Goal: Information Seeking & Learning: Learn about a topic

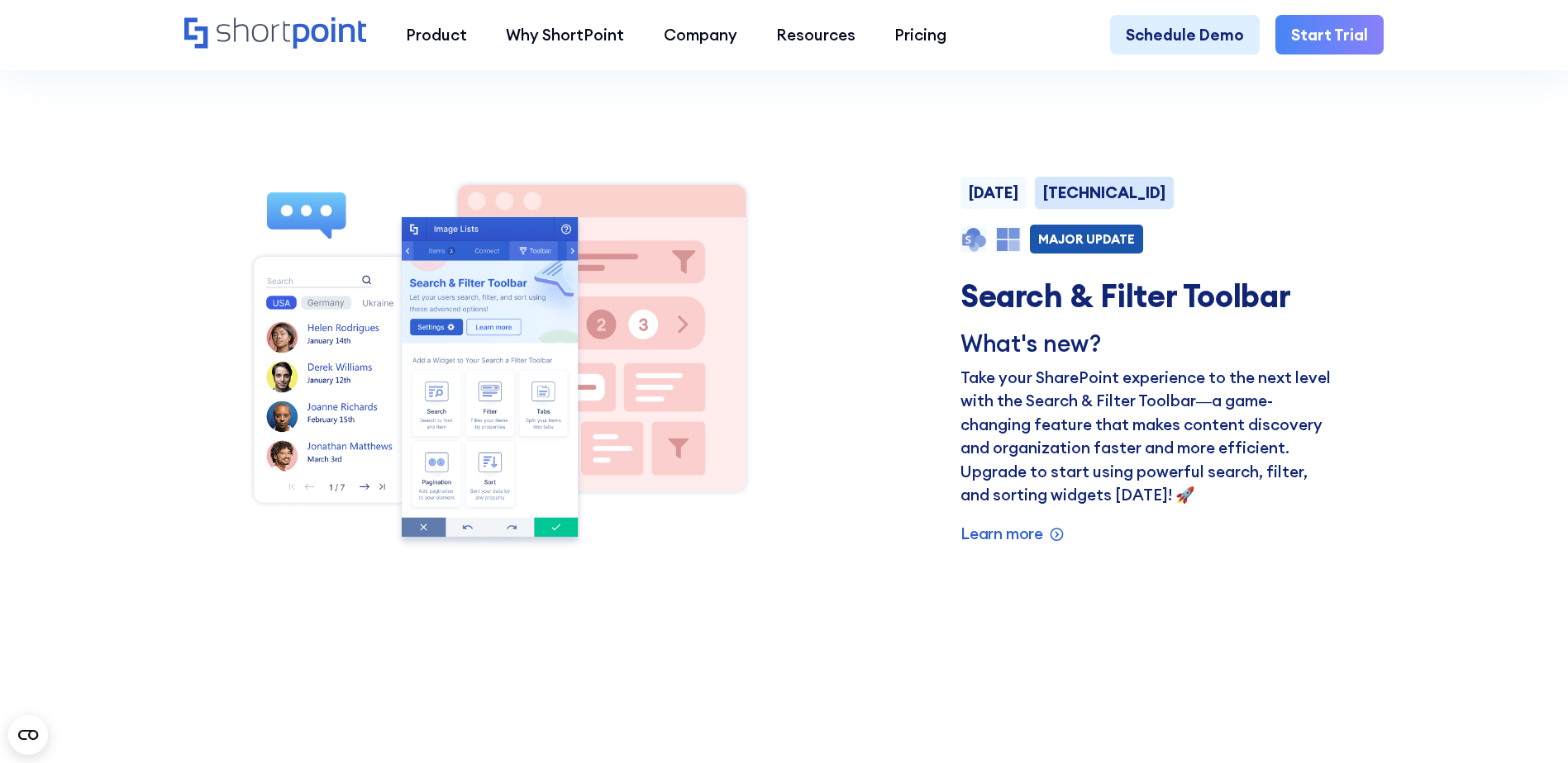
scroll to position [1404, 0]
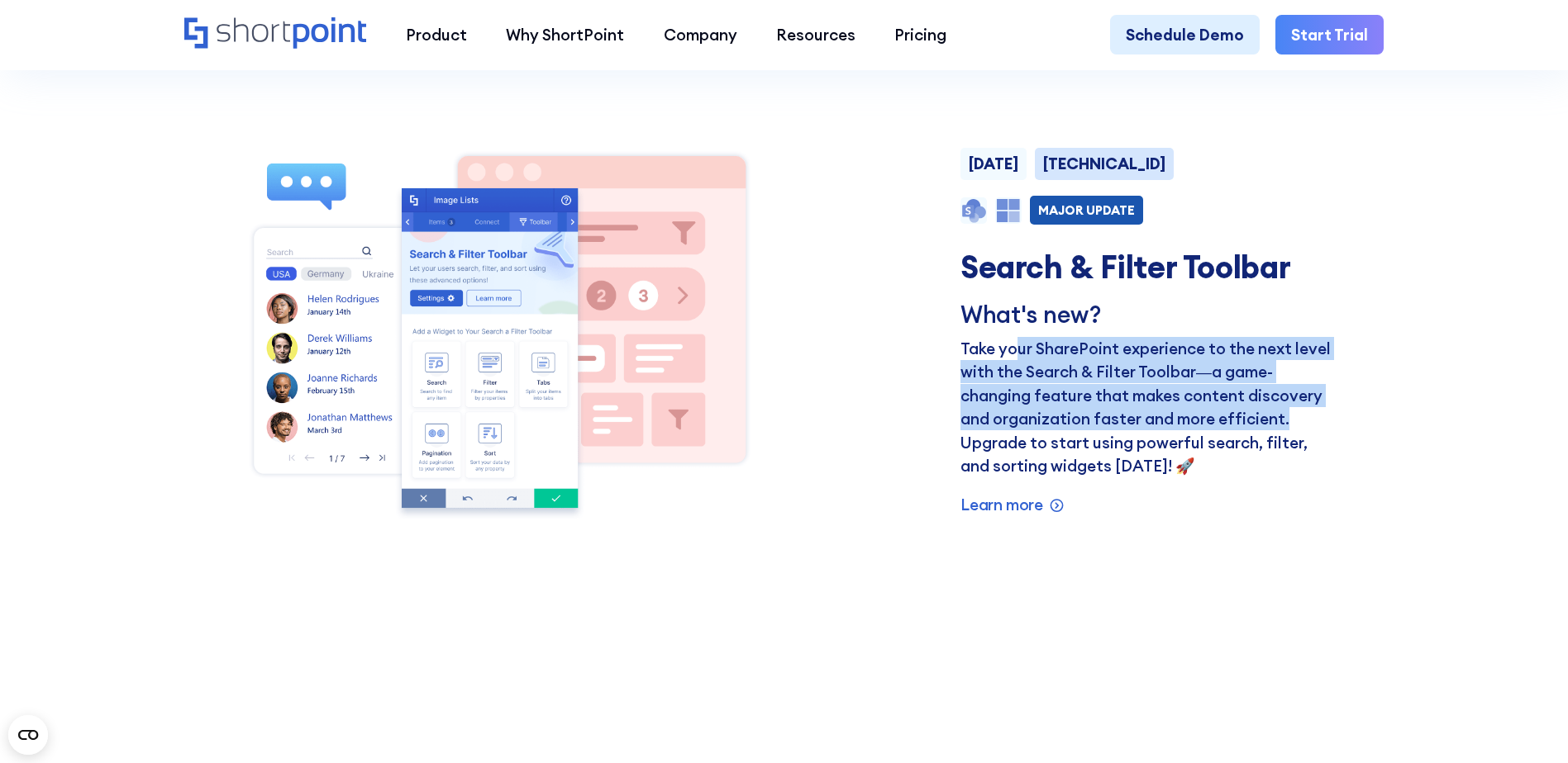
drag, startPoint x: 1018, startPoint y: 360, endPoint x: 1375, endPoint y: 421, distance: 362.2
click at [1375, 421] on div "[DATE] [TECHNICAL_ID] NEW MAJOR UPDATE PRODUCT FEATURE Search & Filter Toolbar …" at bounding box center [784, 332] width 1199 height 387
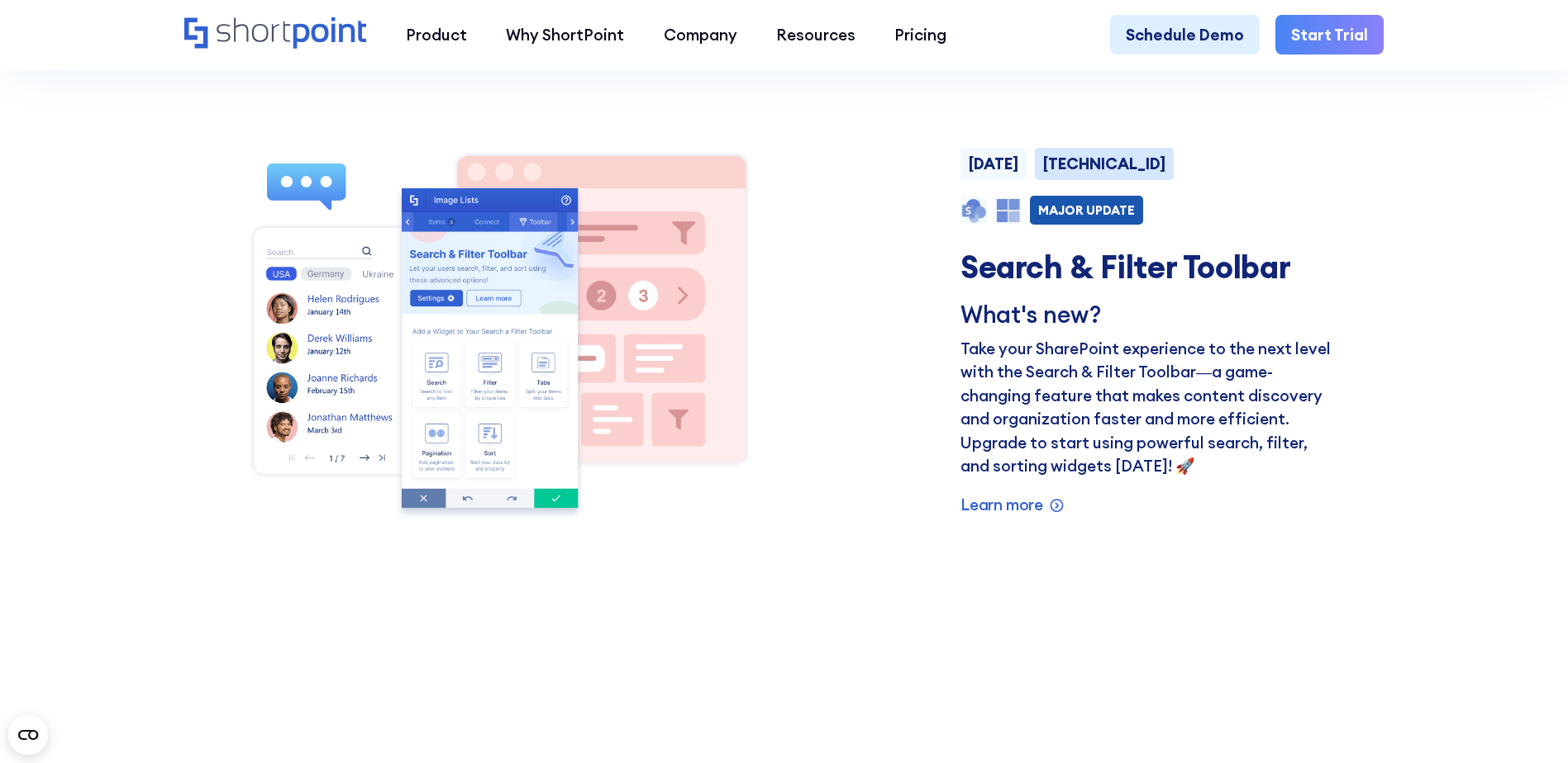
drag, startPoint x: 1375, startPoint y: 421, endPoint x: 1375, endPoint y: 480, distance: 59.0
click at [1375, 480] on div "[DATE] [TECHNICAL_ID] NEW MAJOR UPDATE PRODUCT FEATURE Search & Filter Toolbar …" at bounding box center [784, 332] width 1199 height 387
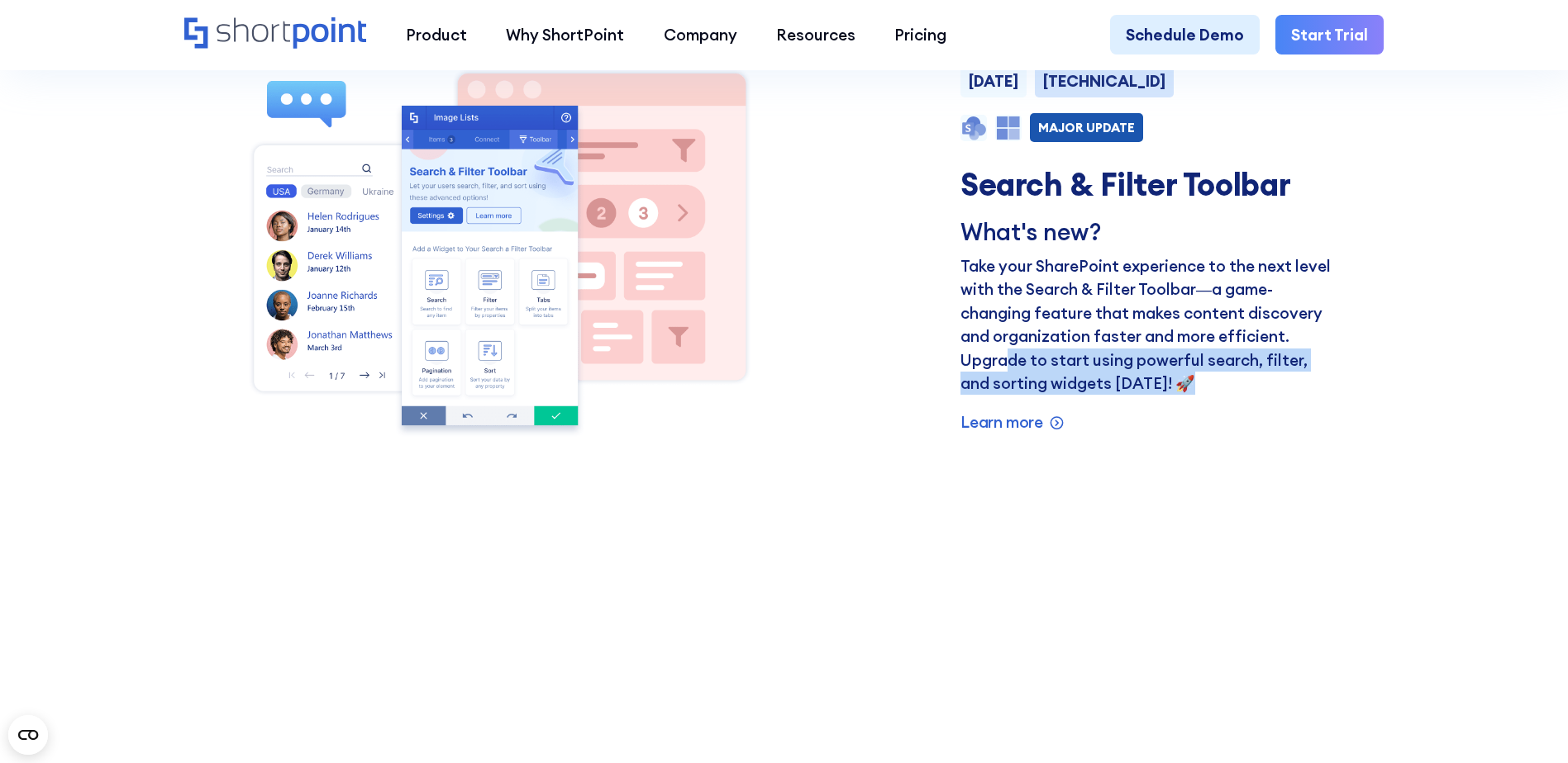
drag, startPoint x: 1009, startPoint y: 372, endPoint x: 1367, endPoint y: 395, distance: 358.7
click at [1367, 395] on div "[DATE] [TECHNICAL_ID] NEW MAJOR UPDATE PRODUCT FEATURE Search & Filter Toolbar …" at bounding box center [784, 250] width 1199 height 387
click at [1011, 434] on p "Learn more" at bounding box center [1002, 422] width 83 height 23
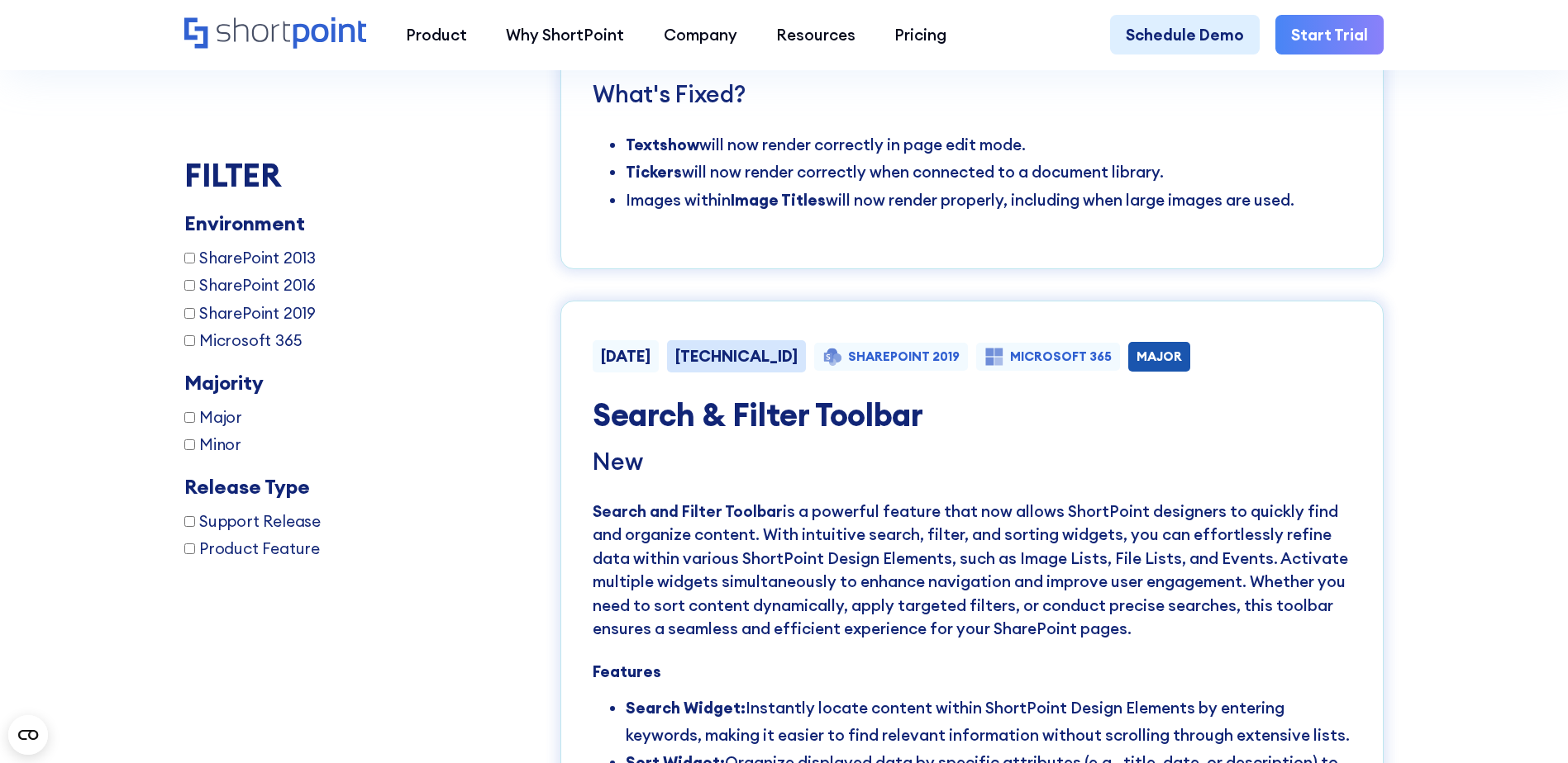
scroll to position [11947, 0]
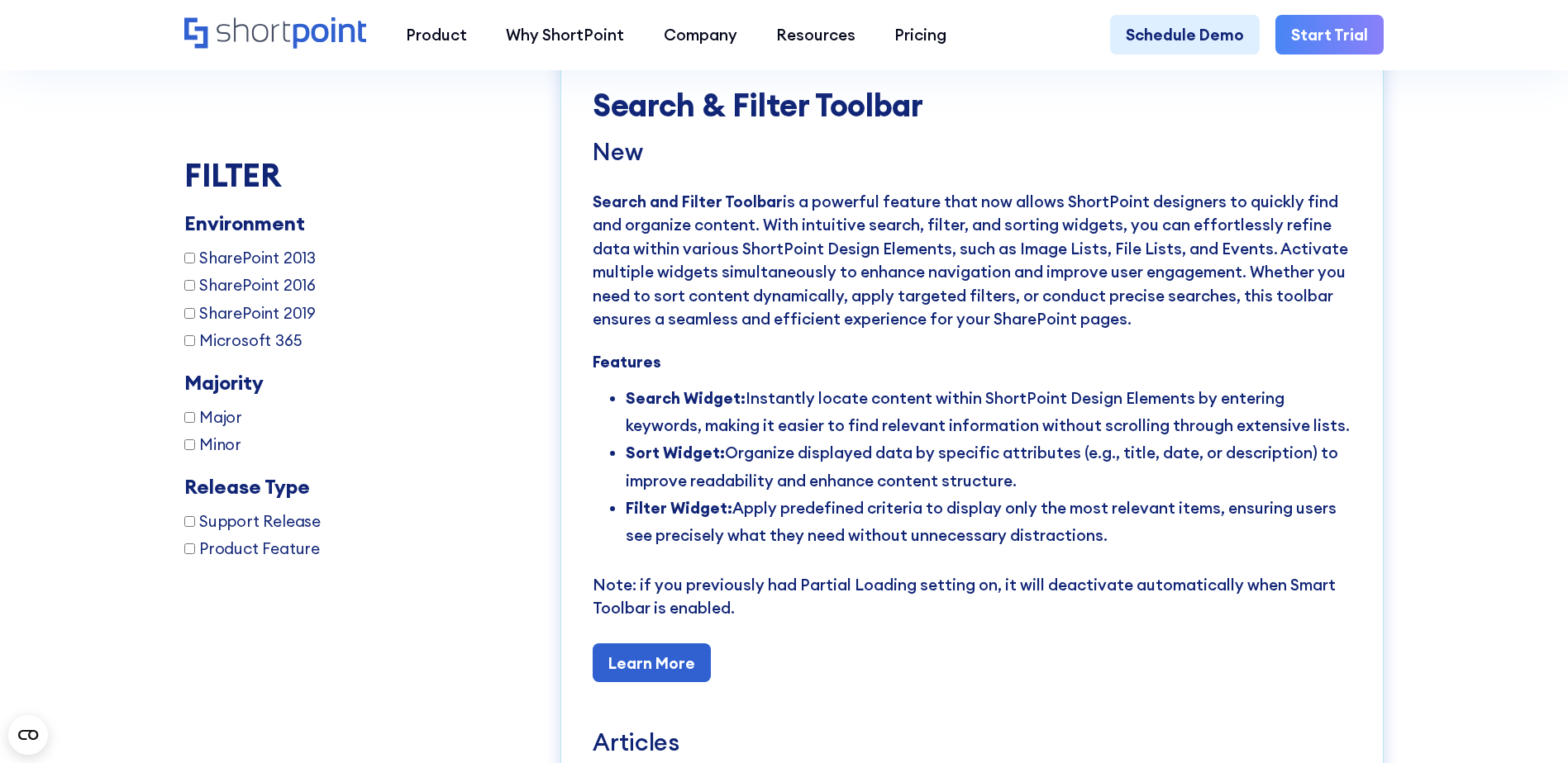
drag, startPoint x: 803, startPoint y: 301, endPoint x: 1302, endPoint y: 389, distance: 506.7
click at [1302, 331] on p "Search and Filter Toolbar is a powerful feature that now allows ShortPoint desi…" at bounding box center [972, 261] width 759 height 141
click at [1065, 331] on p "Search and Filter Toolbar is a powerful feature that now allows ShortPoint desi…" at bounding box center [972, 261] width 759 height 141
click at [1032, 325] on p "Search and Filter Toolbar is a powerful feature that now allows ShortPoint desi…" at bounding box center [972, 261] width 759 height 141
click at [1107, 314] on p "Search and Filter Toolbar is a powerful feature that now allows ShortPoint desi…" at bounding box center [972, 261] width 759 height 141
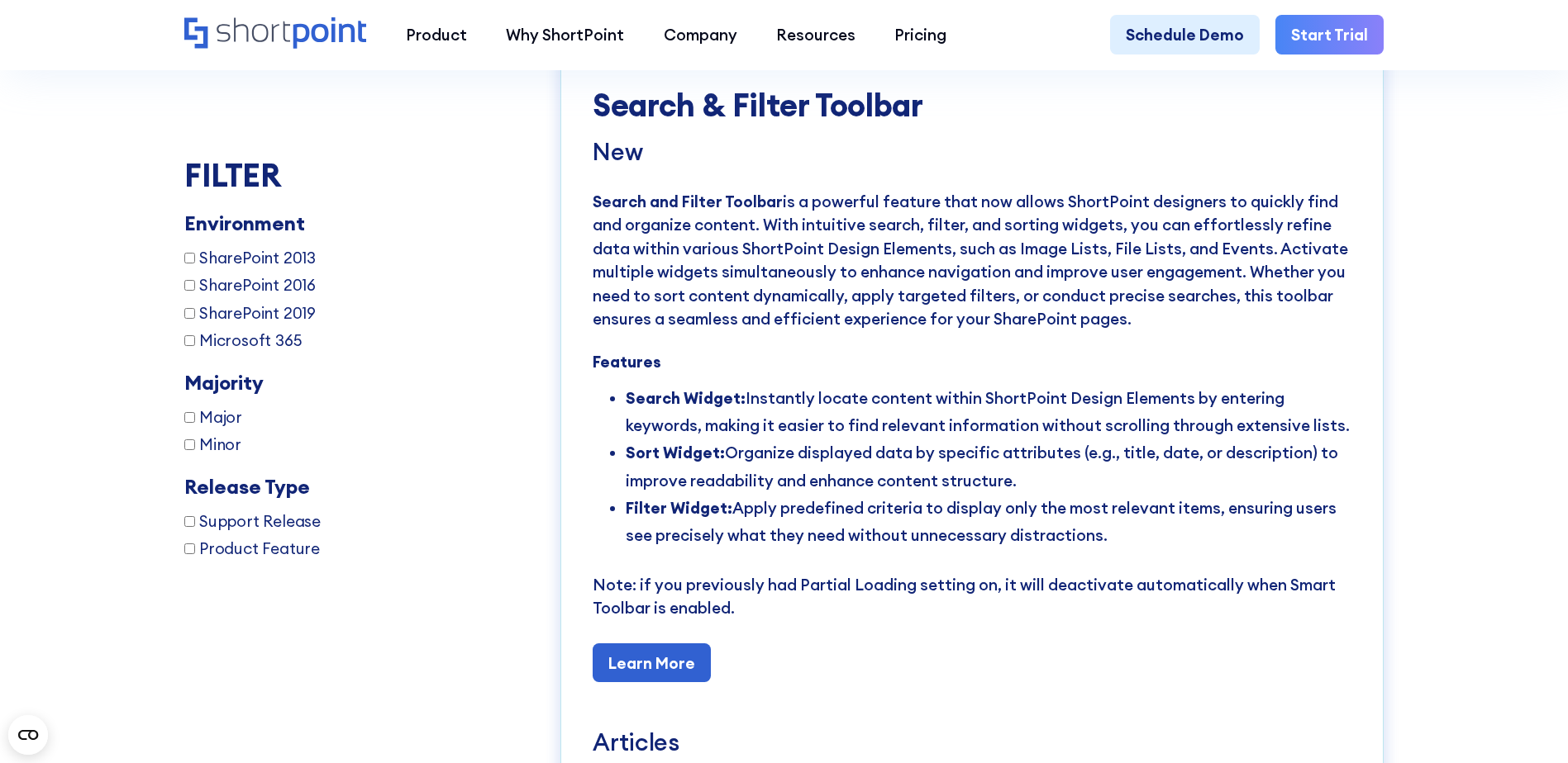
drag, startPoint x: 587, startPoint y: 339, endPoint x: 1276, endPoint y: 396, distance: 691.4
click at [1276, 396] on div "[DATE] [TECHNICAL_ID] SHAREPOINT 2019 MICROSOFT 365 MAJOR Search & Filter Toolb…" at bounding box center [972, 535] width 823 height 1088
click at [758, 331] on p "Search and Filter Toolbar is a powerful feature that now allows ShortPoint desi…" at bounding box center [972, 261] width 759 height 141
click at [652, 331] on p "Search and Filter Toolbar is a powerful feature that now allows ShortPoint desi…" at bounding box center [972, 261] width 759 height 141
drag, startPoint x: 846, startPoint y: 366, endPoint x: 1254, endPoint y: 397, distance: 409.2
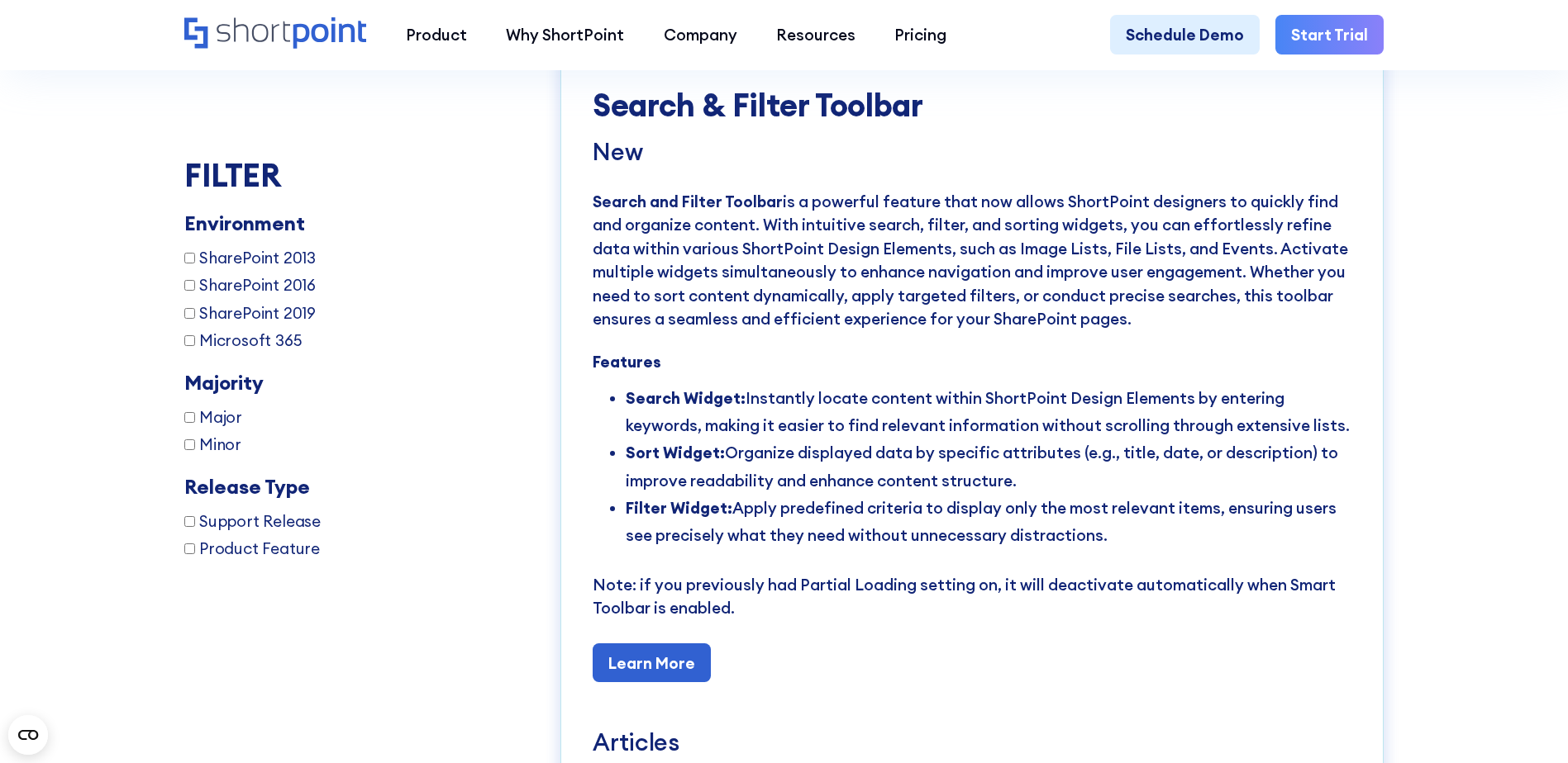
click at [1254, 331] on p "Search and Filter Toolbar is a powerful feature that now allows ShortPoint desi…" at bounding box center [972, 261] width 759 height 141
click at [991, 354] on p "‍" at bounding box center [972, 343] width 759 height 23
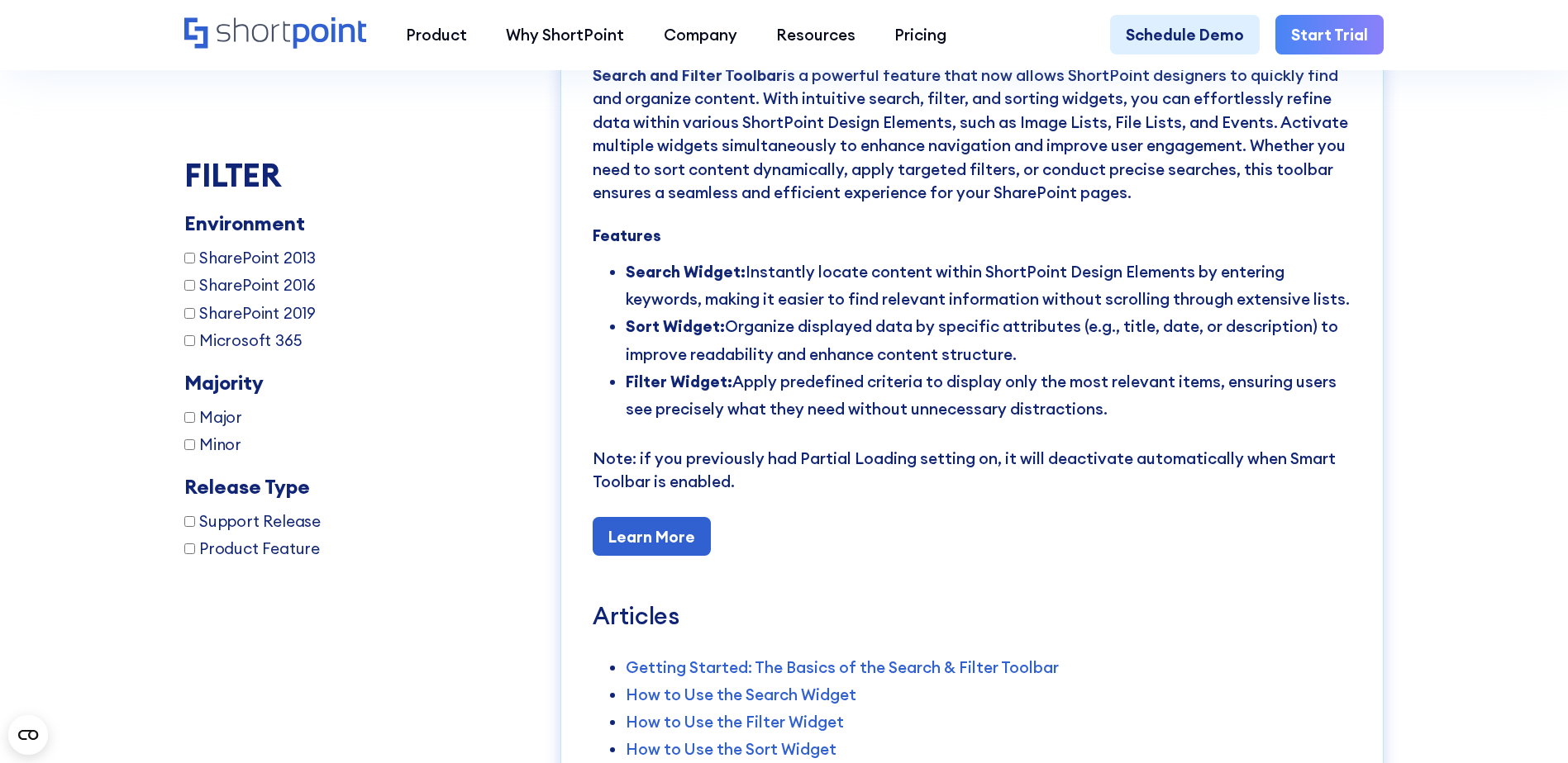
scroll to position [12112, 0]
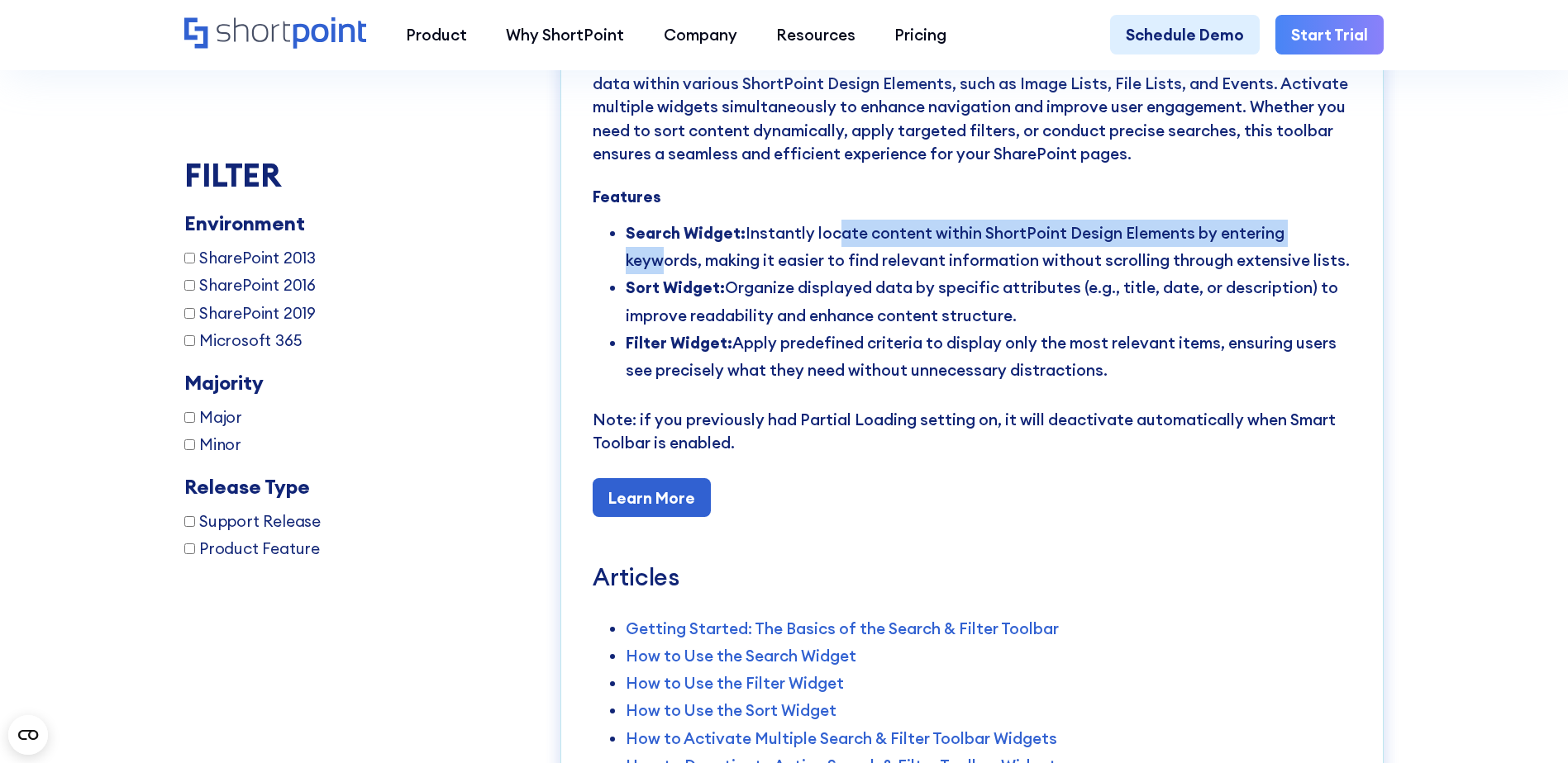
drag, startPoint x: 913, startPoint y: 310, endPoint x: 1307, endPoint y: 310, distance: 394.0
click at [1307, 275] on li "Search Widget: Instantly locate content within ShortPoint Design Elements by en…" at bounding box center [988, 247] width 725 height 55
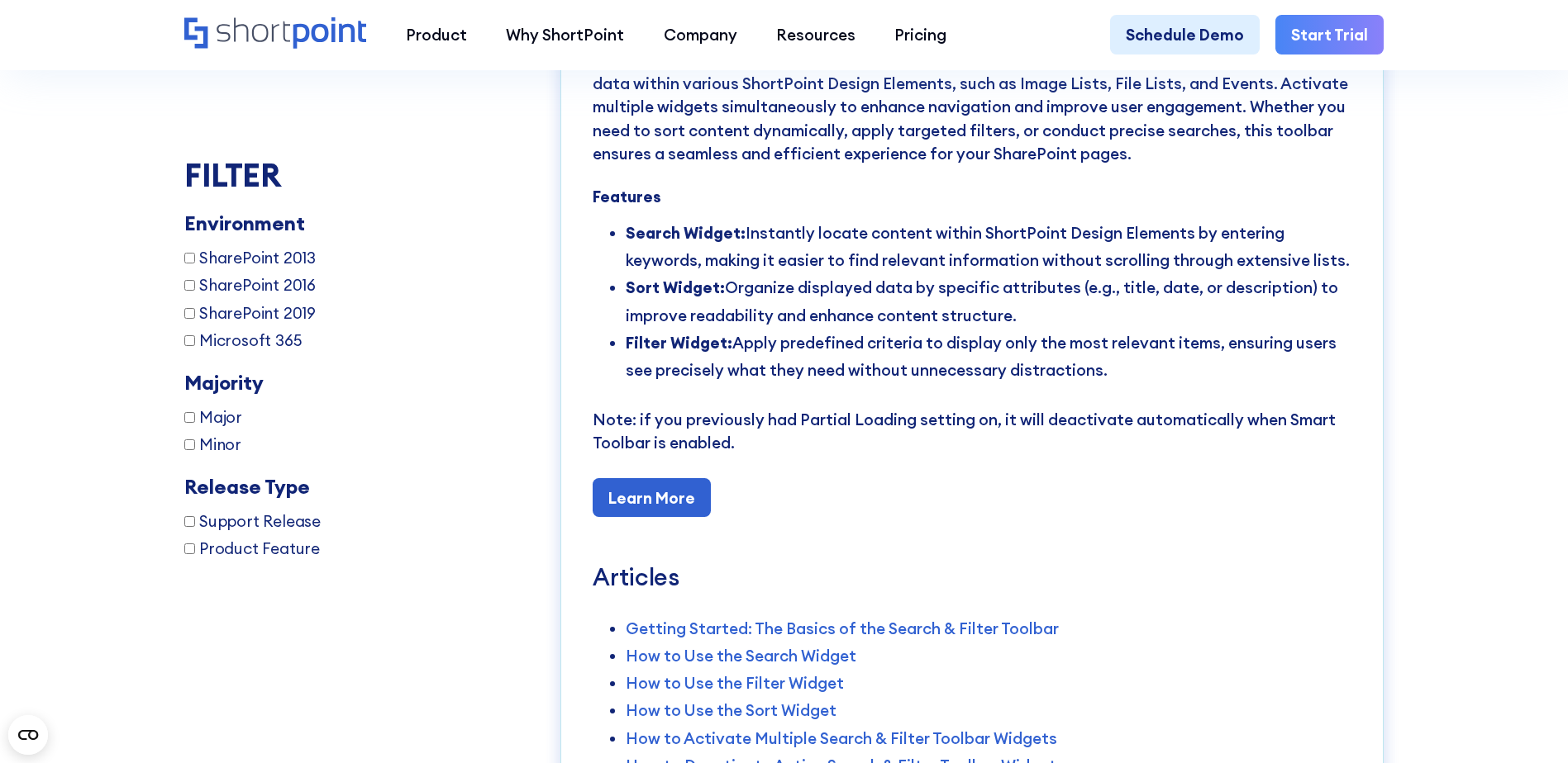
click at [977, 275] on li "Search Widget: Instantly locate content within ShortPoint Design Elements by en…" at bounding box center [988, 247] width 725 height 55
drag, startPoint x: 617, startPoint y: 329, endPoint x: 1269, endPoint y: 333, distance: 652.0
click at [1269, 333] on ul "Search Widget: Instantly locate content within ShortPoint Design Elements by en…" at bounding box center [972, 302] width 759 height 164
drag, startPoint x: 730, startPoint y: 359, endPoint x: 1222, endPoint y: 382, distance: 492.5
click at [1222, 329] on li "Sort Widget: Organize displayed data by specific attributes (e.g., title, date,…" at bounding box center [988, 302] width 725 height 55
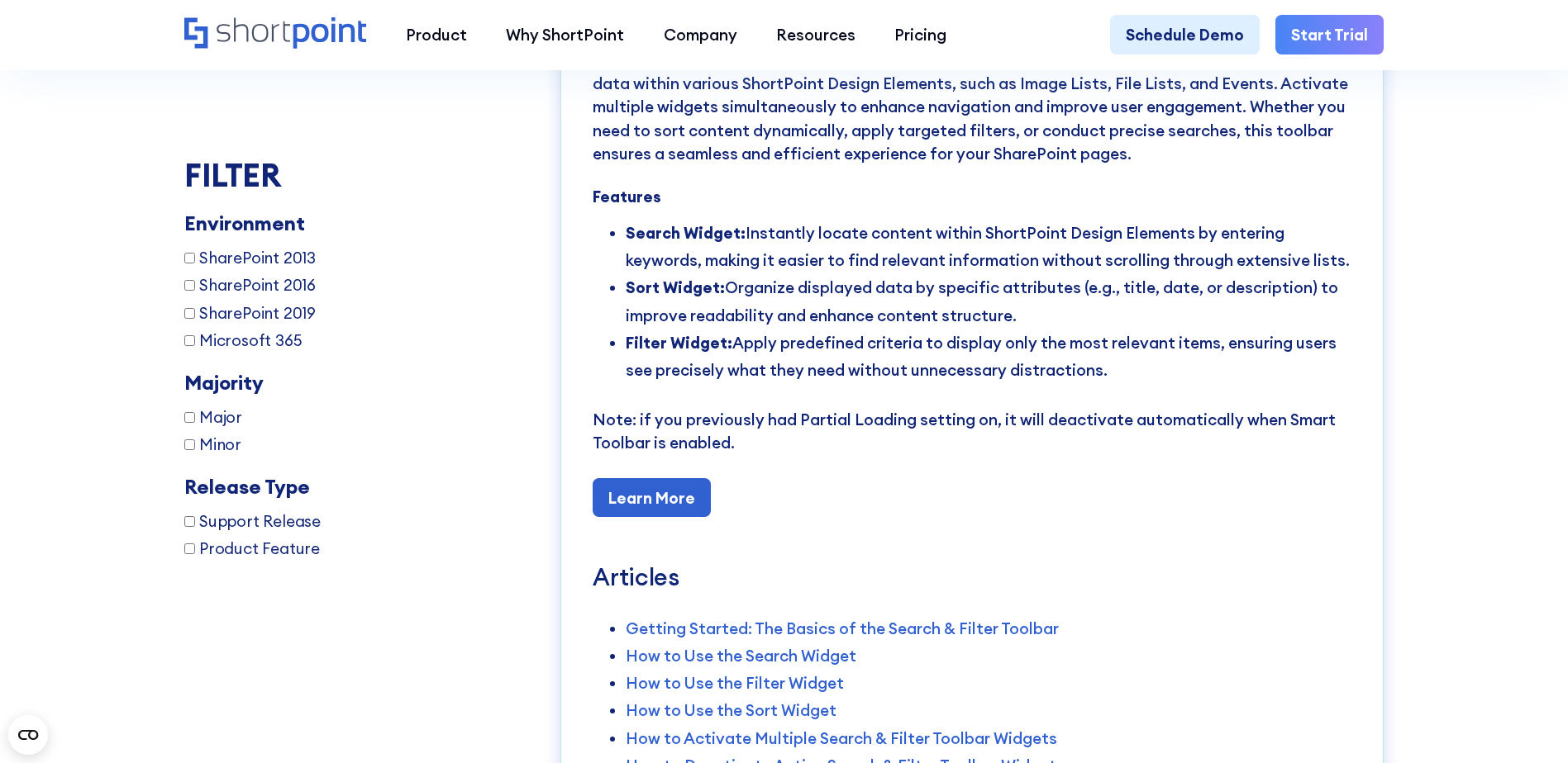
click at [1222, 329] on li "Sort Widget: Organize displayed data by specific attributes (e.g., title, date,…" at bounding box center [988, 302] width 725 height 55
drag, startPoint x: 633, startPoint y: 394, endPoint x: 1126, endPoint y: 394, distance: 493.0
click at [1126, 329] on li "Sort Widget: Organize displayed data by specific attributes (e.g., title, date,…" at bounding box center [988, 302] width 725 height 55
click at [852, 329] on li "Sort Widget: Organize displayed data by specific attributes (e.g., title, date,…" at bounding box center [988, 302] width 725 height 55
drag, startPoint x: 884, startPoint y: 360, endPoint x: 1063, endPoint y: 361, distance: 179.0
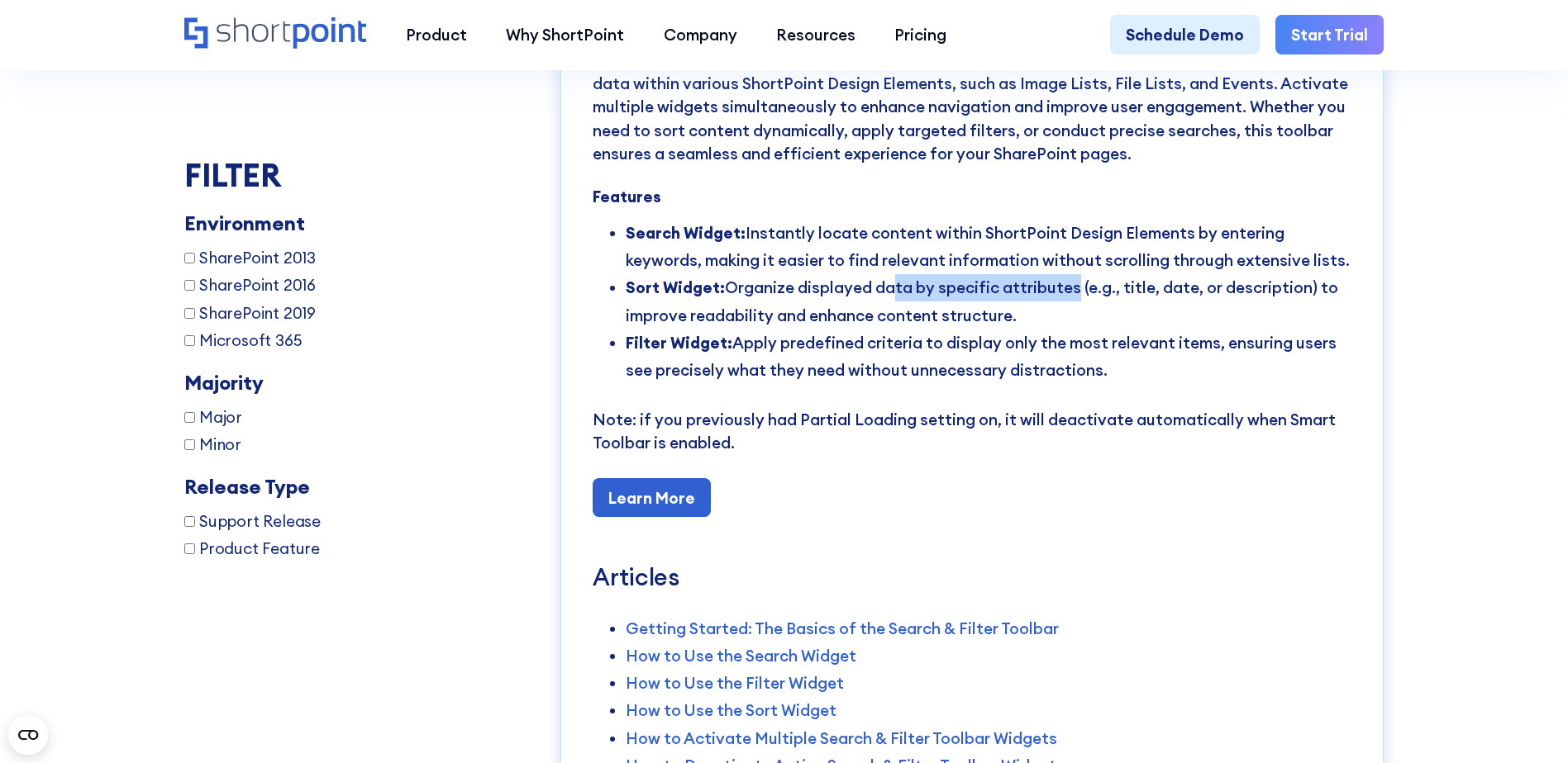
click at [1063, 329] on li "Sort Widget: Organize displayed data by specific attributes (e.g., title, date,…" at bounding box center [988, 302] width 725 height 55
drag, startPoint x: 1063, startPoint y: 361, endPoint x: 1134, endPoint y: 364, distance: 71.1
click at [1134, 329] on li "Sort Widget: Organize displayed data by specific attributes (e.g., title, date,…" at bounding box center [988, 302] width 725 height 55
drag, startPoint x: 1123, startPoint y: 362, endPoint x: 1140, endPoint y: 366, distance: 17.5
click at [1140, 329] on li "Sort Widget: Organize displayed data by specific attributes (e.g., title, date,…" at bounding box center [988, 302] width 725 height 55
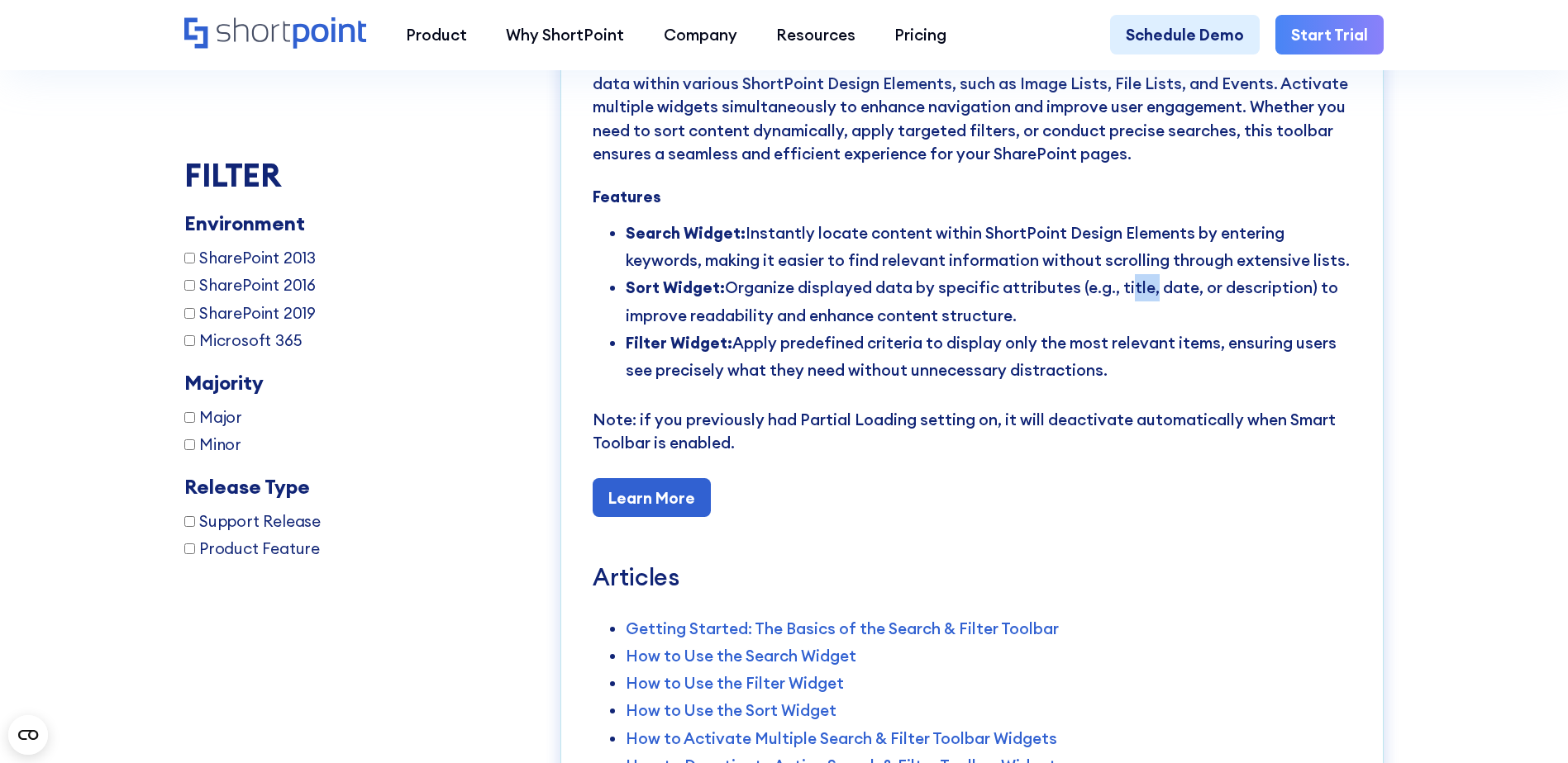
click at [1140, 329] on li "Sort Widget: Organize displayed data by specific attributes (e.g., title, date,…" at bounding box center [988, 302] width 725 height 55
click at [1177, 329] on li "Sort Widget: Organize displayed data by specific attributes (e.g., title, date,…" at bounding box center [988, 302] width 725 height 55
drag, startPoint x: 818, startPoint y: 423, endPoint x: 1189, endPoint y: 433, distance: 371.1
click at [1189, 384] on li "Filter Widget: Apply predefined criteria to display only the most relevant item…" at bounding box center [988, 357] width 725 height 55
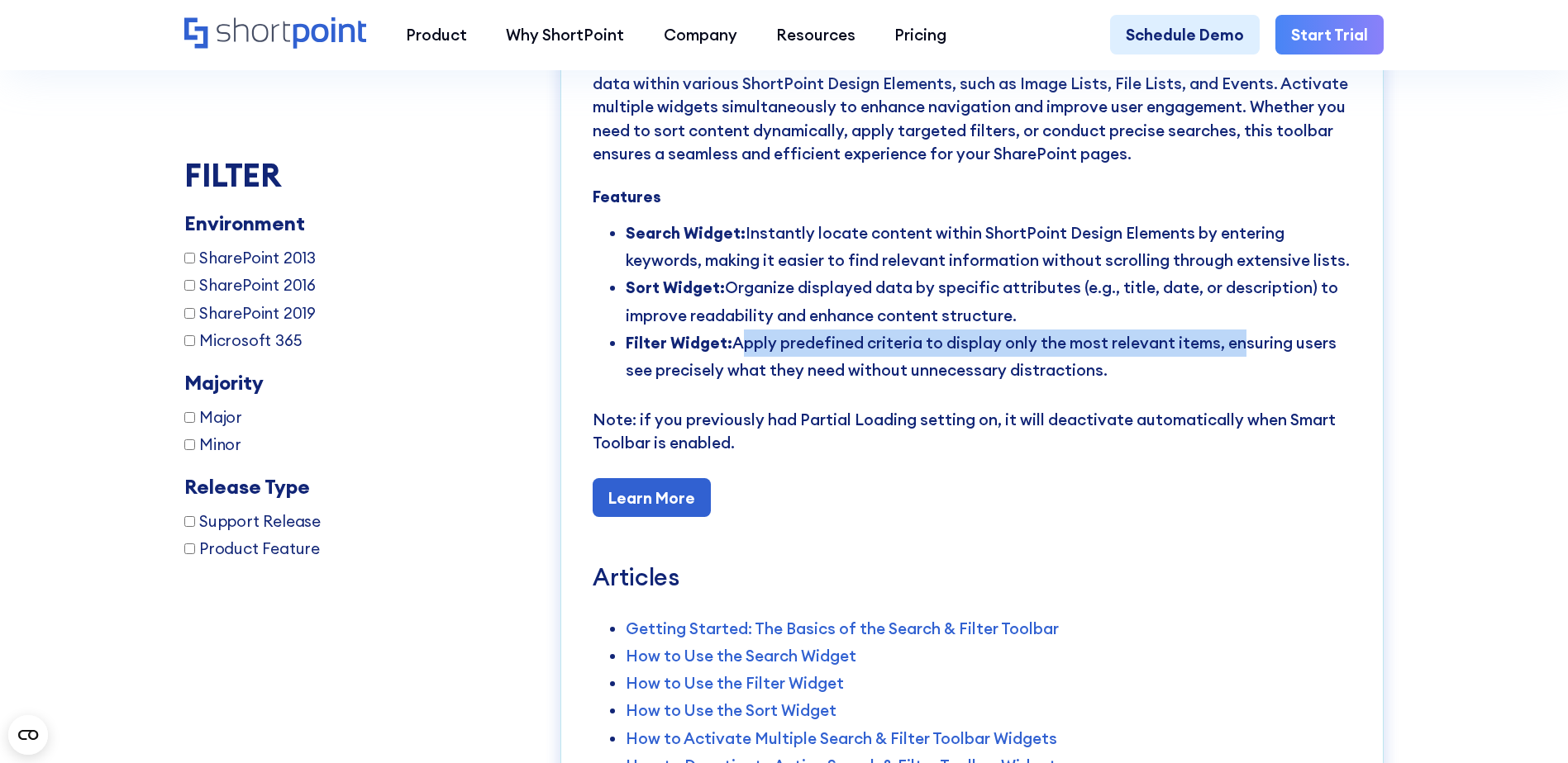
drag, startPoint x: 729, startPoint y: 419, endPoint x: 1224, endPoint y: 415, distance: 495.0
click at [1224, 384] on li "Filter Widget: Apply predefined criteria to display only the most relevant item…" at bounding box center [988, 357] width 725 height 55
drag, startPoint x: 707, startPoint y: 442, endPoint x: 1136, endPoint y: 451, distance: 429.1
click at [1136, 384] on li "Filter Widget: Apply predefined criteria to display only the most relevant item…" at bounding box center [988, 357] width 725 height 55
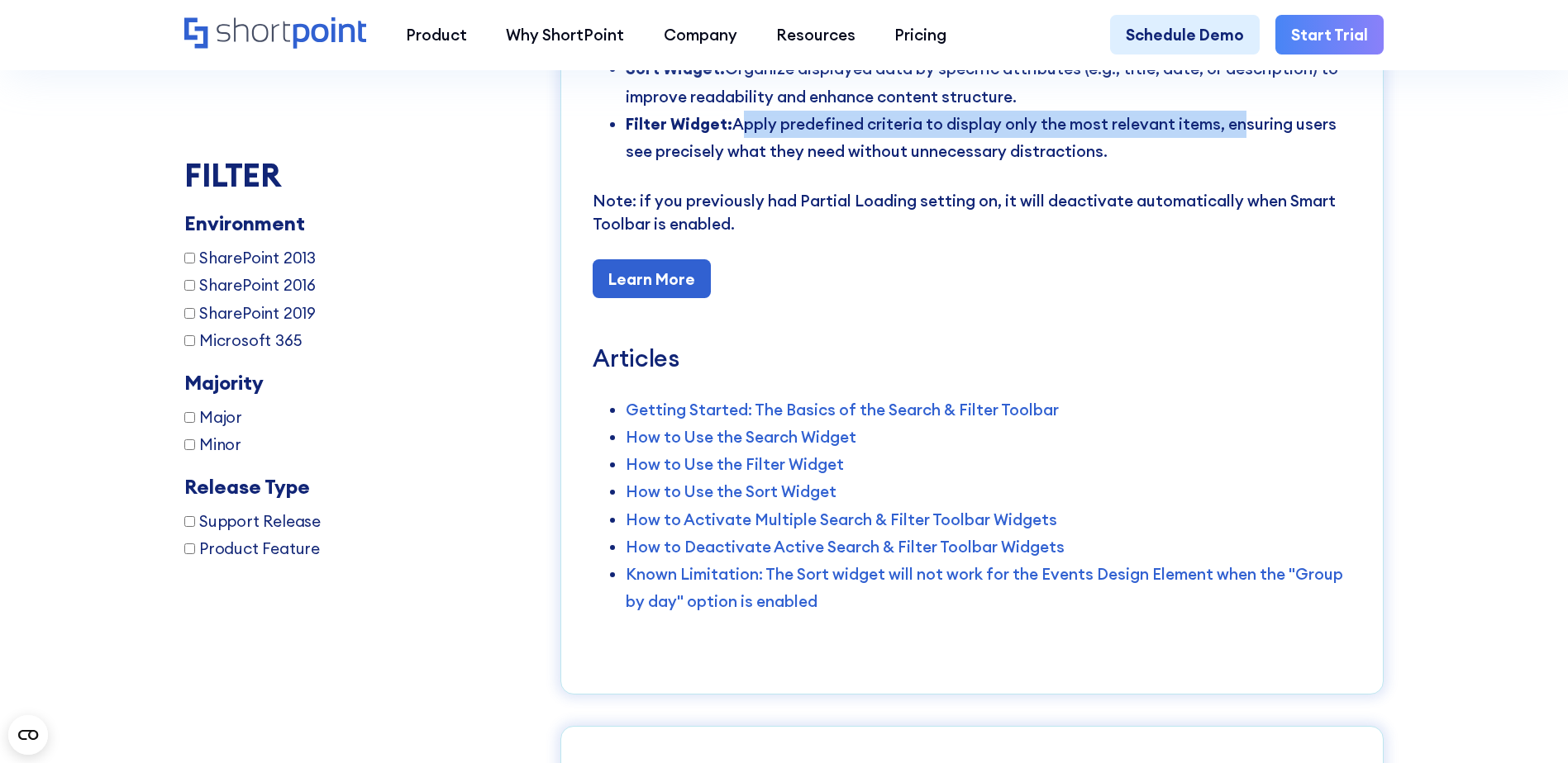
scroll to position [12360, 0]
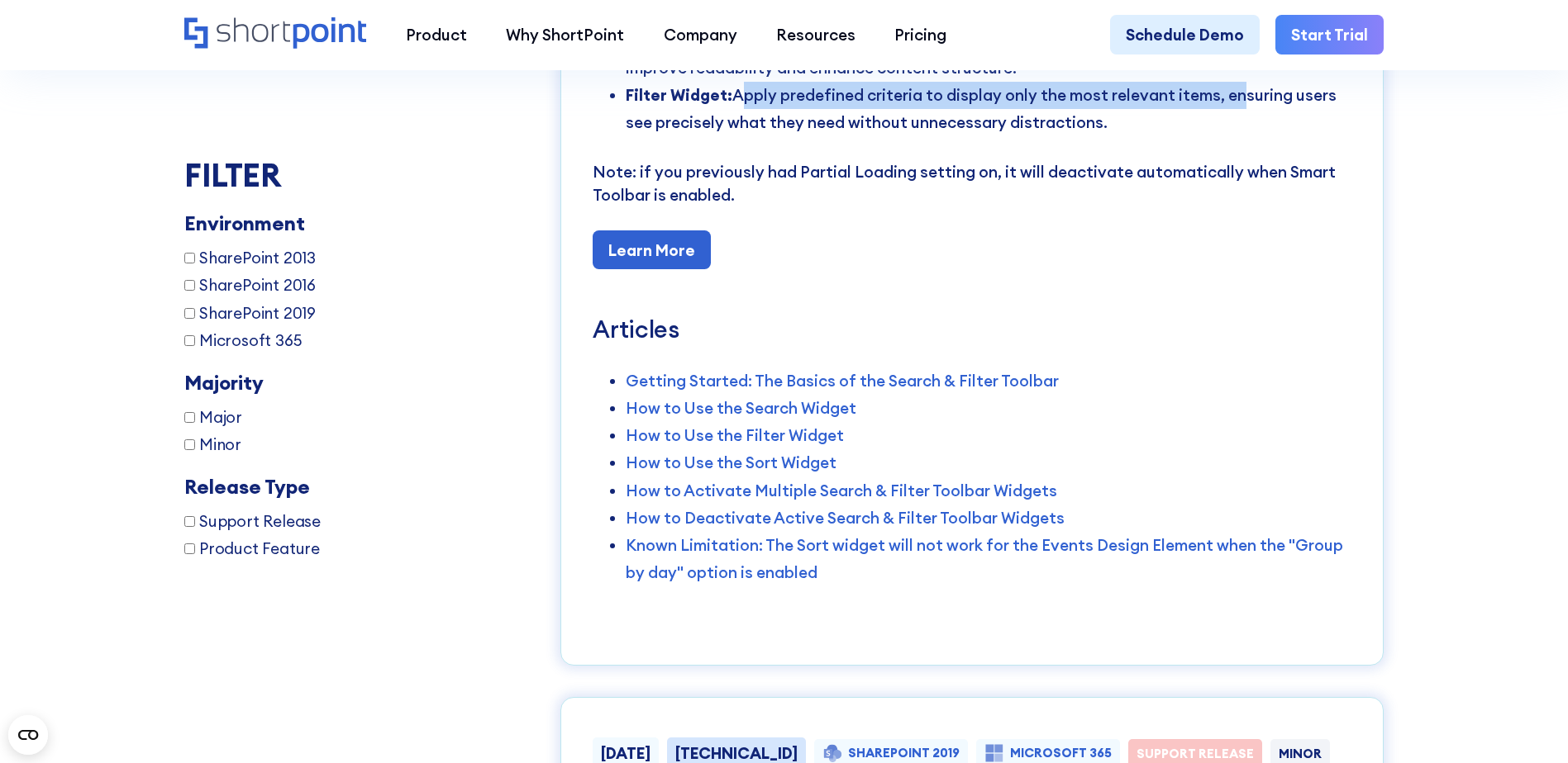
click at [807, 391] on link "Getting Started: The Basics of the Search & Filter Toolbar" at bounding box center [842, 381] width 433 height 19
